Goal: Communication & Community: Ask a question

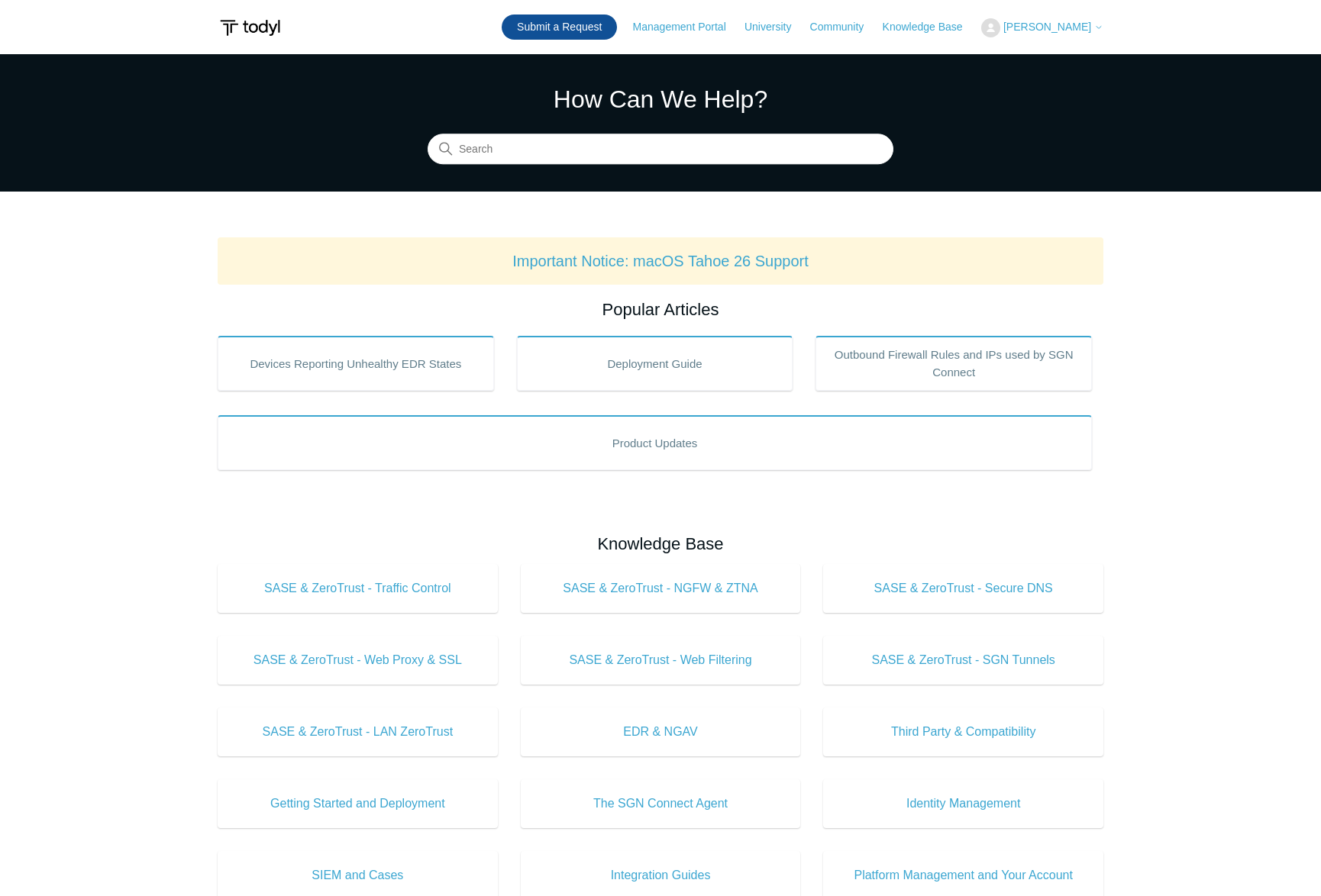
click at [576, 20] on link "Submit a Request" at bounding box center [559, 27] width 115 height 25
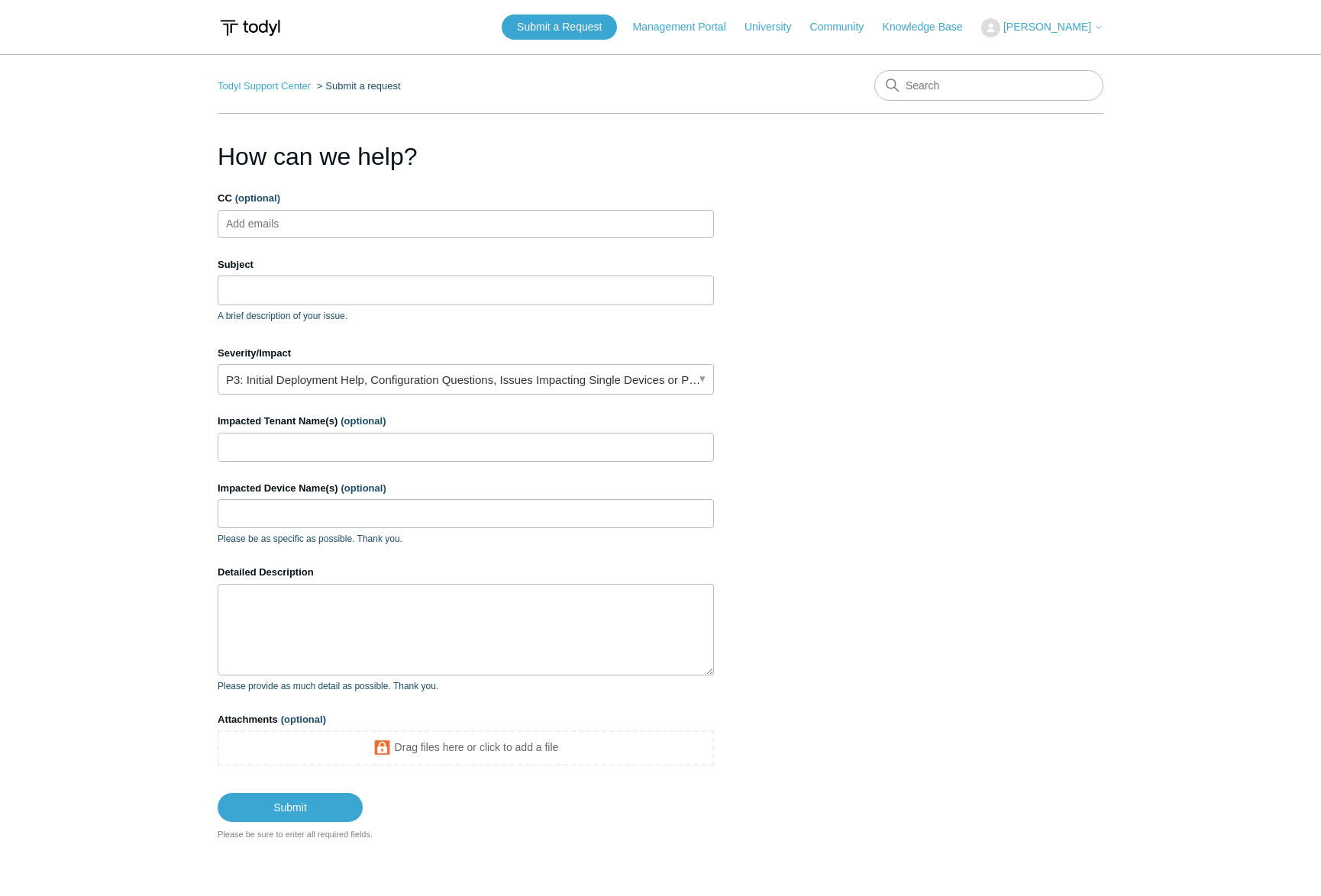
click at [316, 223] on ul "Add emails" at bounding box center [465, 224] width 497 height 28
click at [301, 301] on input "Subject" at bounding box center [465, 290] width 497 height 29
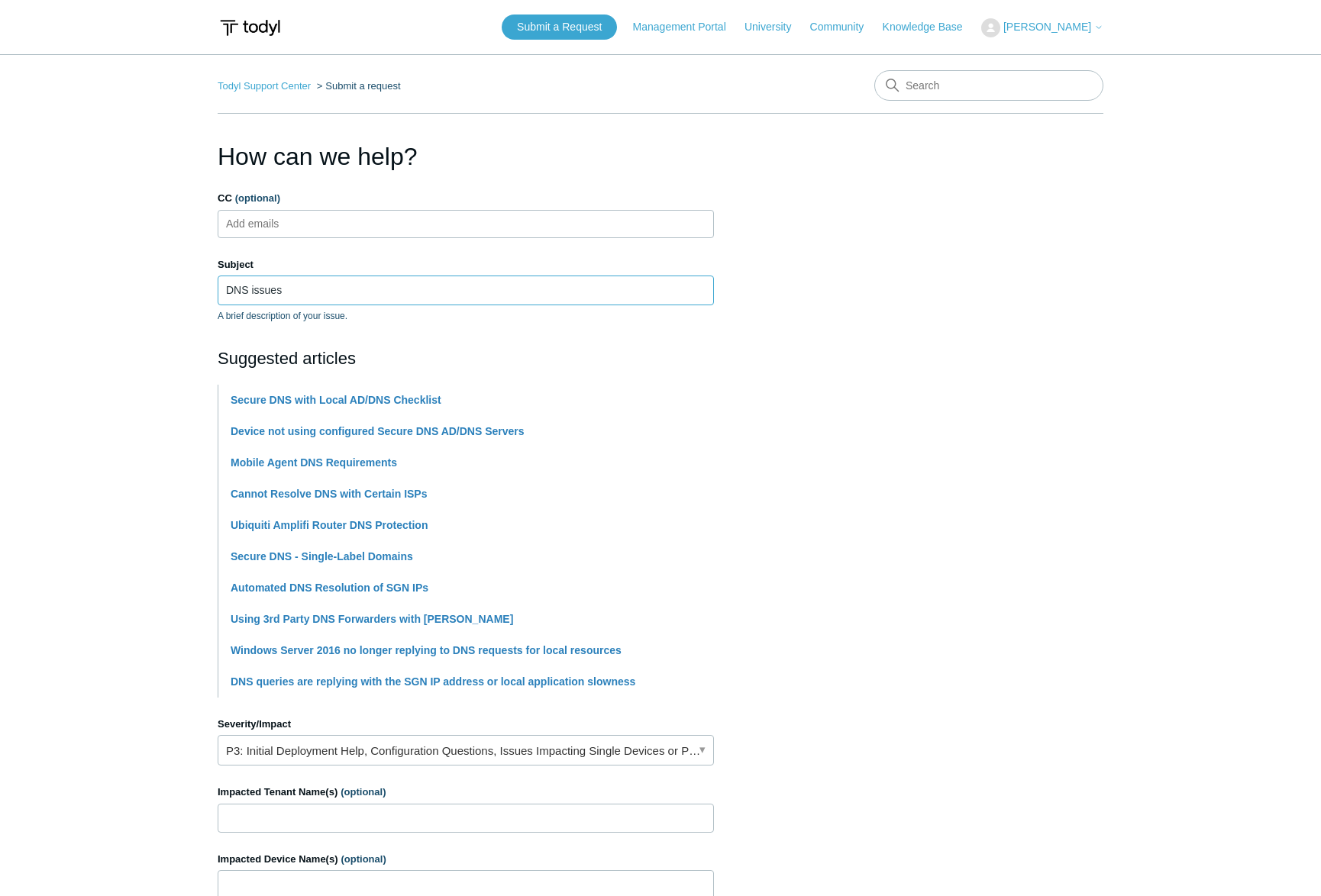
type input "DNS issues"
drag, startPoint x: 31, startPoint y: 389, endPoint x: 86, endPoint y: 393, distance: 55.1
click at [32, 389] on main "Todyl Support Center Submit a request How can we help? CC (optional) Add emails…" at bounding box center [660, 633] width 1321 height 1158
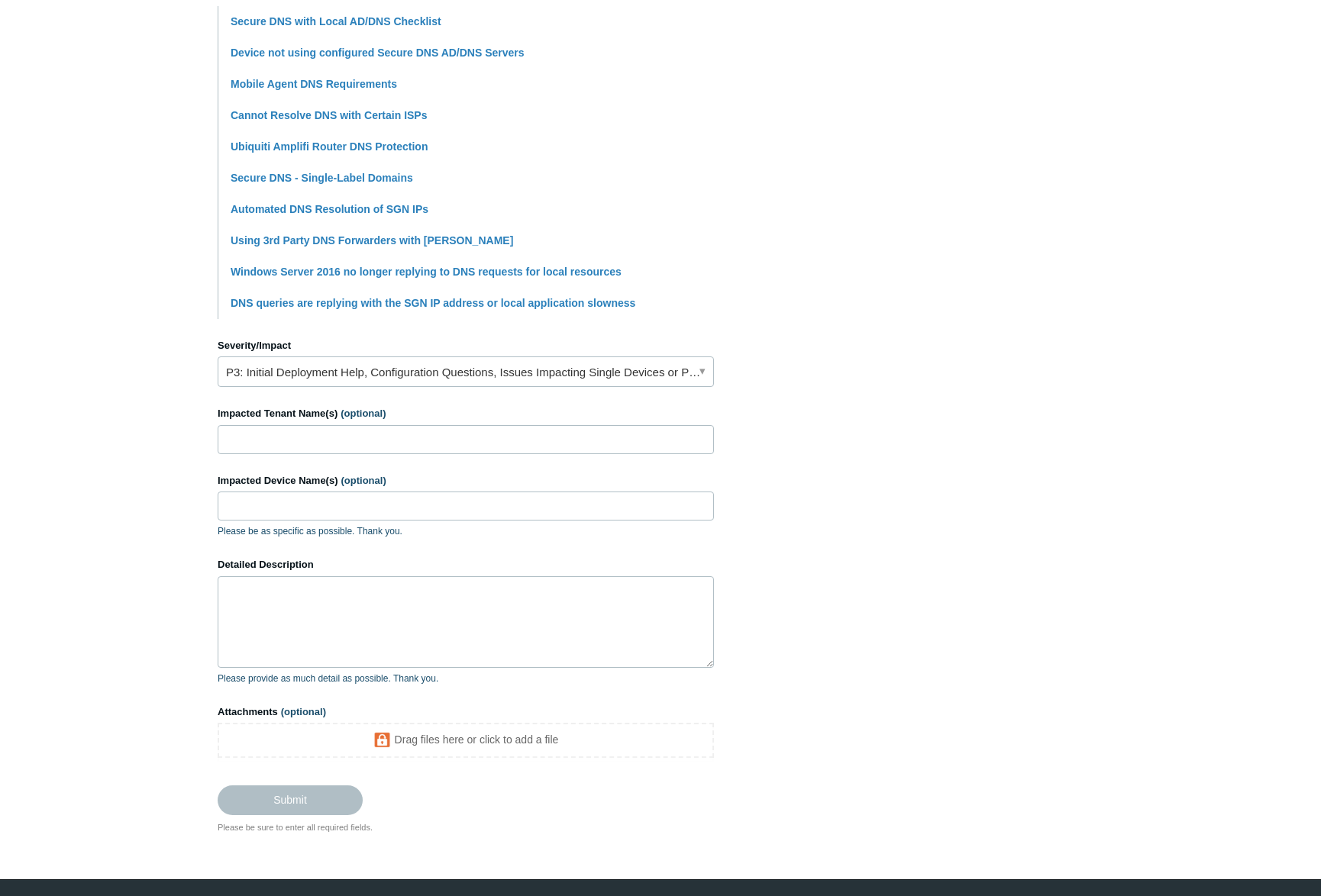
scroll to position [382, 0]
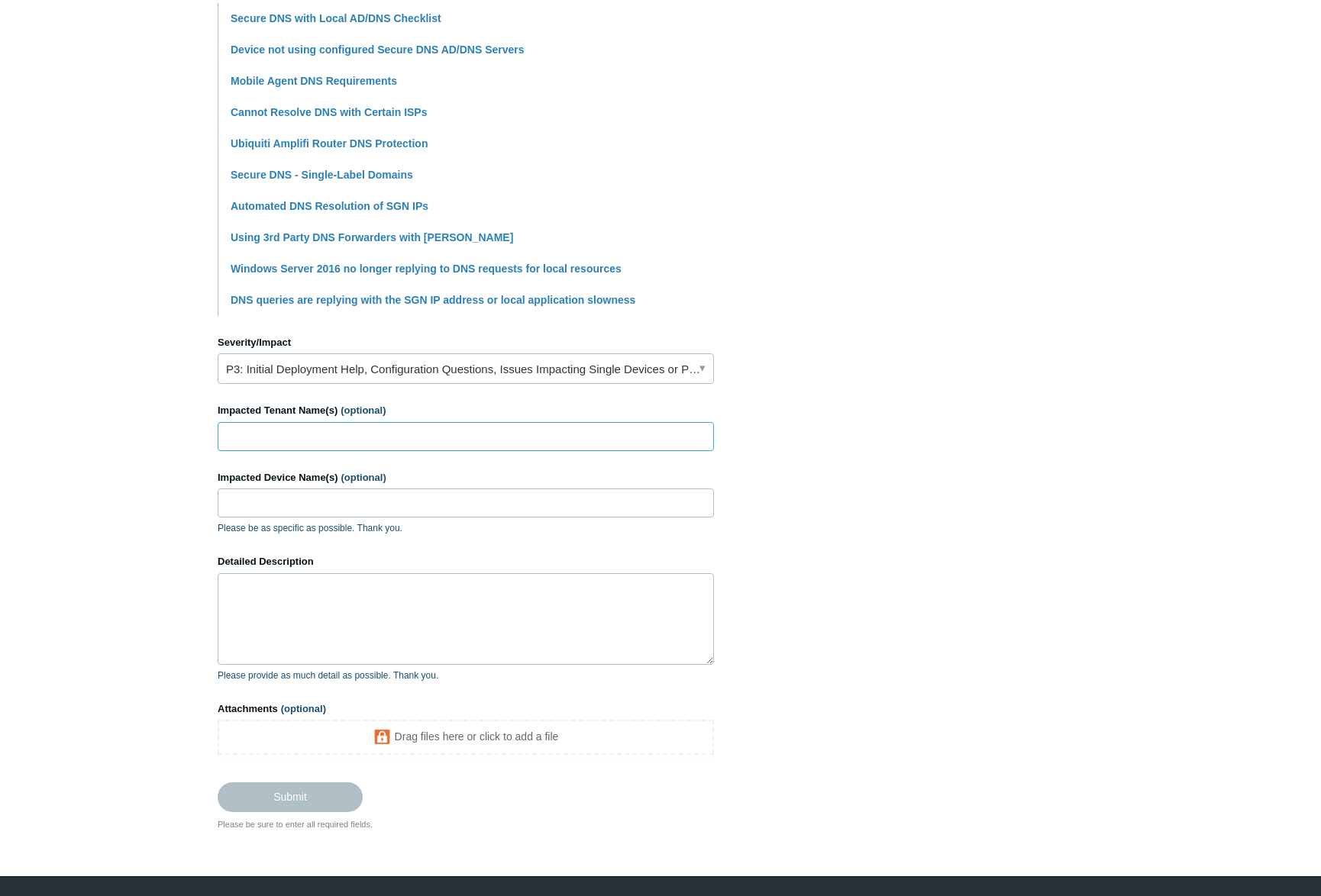
click at [369, 429] on input "Impacted Tenant Name(s) (optional)" at bounding box center [465, 437] width 497 height 29
type input "O2 Corp"
click at [346, 502] on input "Impacted Device Name(s) (optional)" at bounding box center [465, 503] width 497 height 29
type input "O2-FILE, KRONOS"
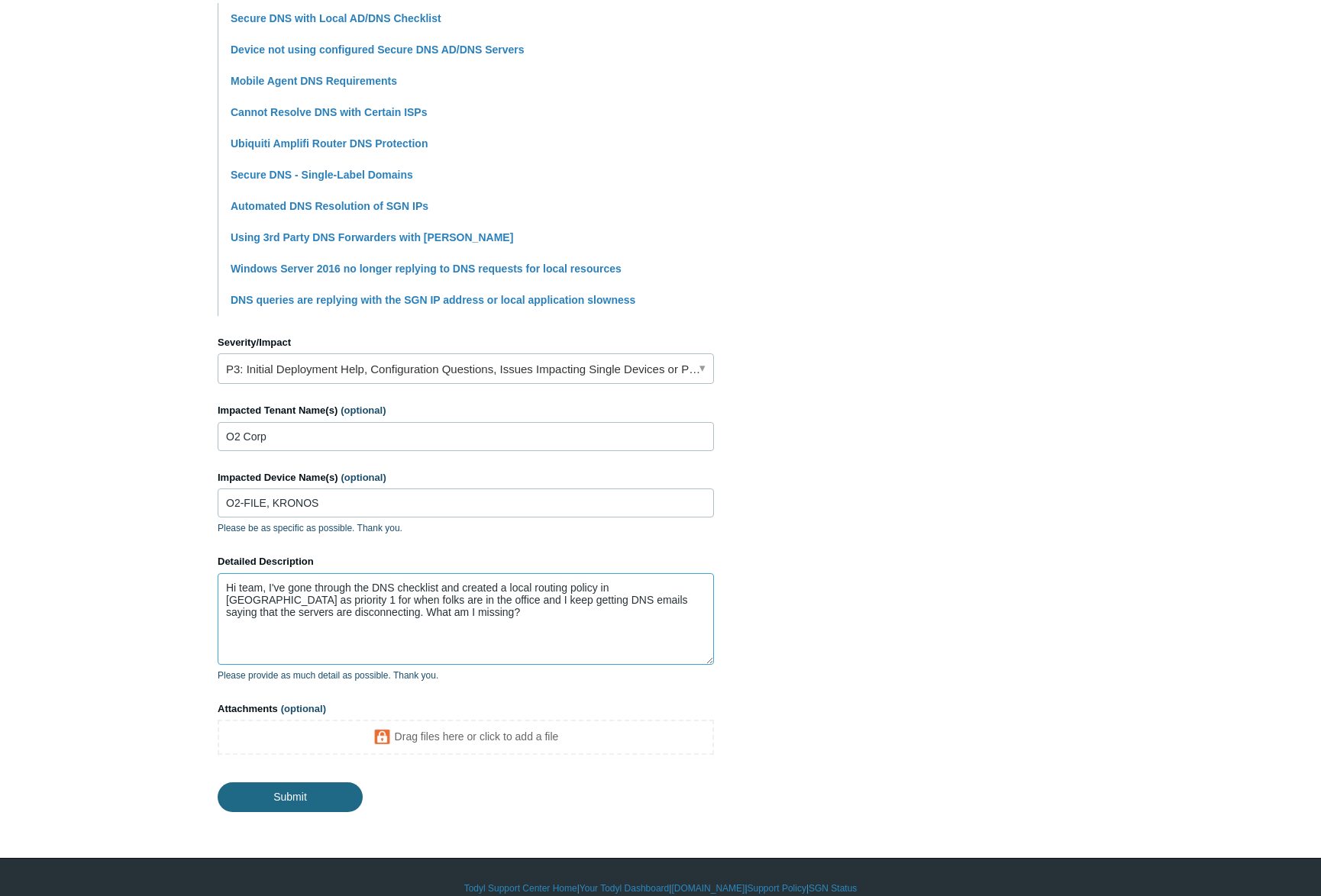
type textarea "Hi team, I've gone through the DNS checklist and created a local routing policy…"
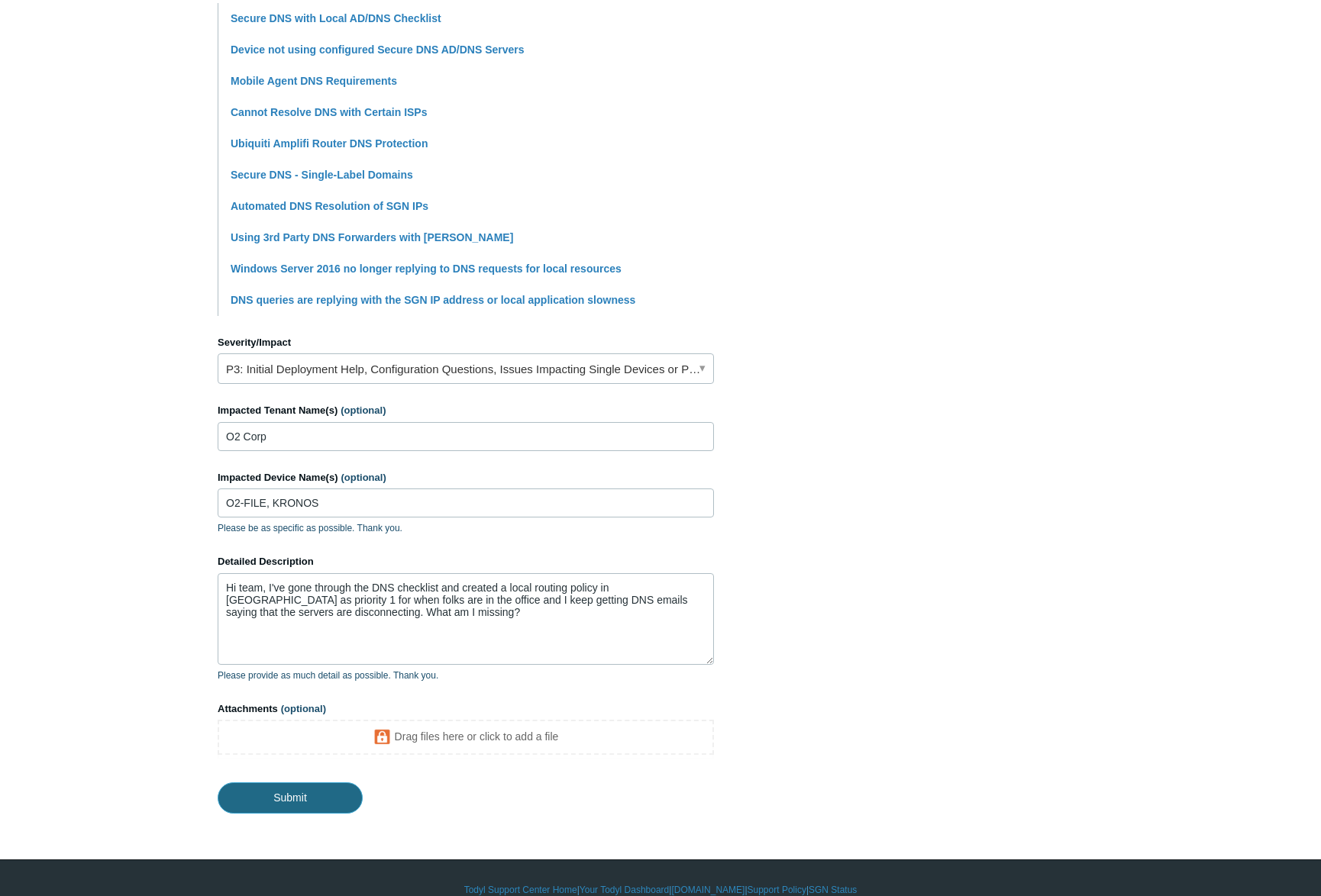
click at [313, 788] on input "Submit" at bounding box center [290, 798] width 145 height 31
